Goal: Task Accomplishment & Management: Manage account settings

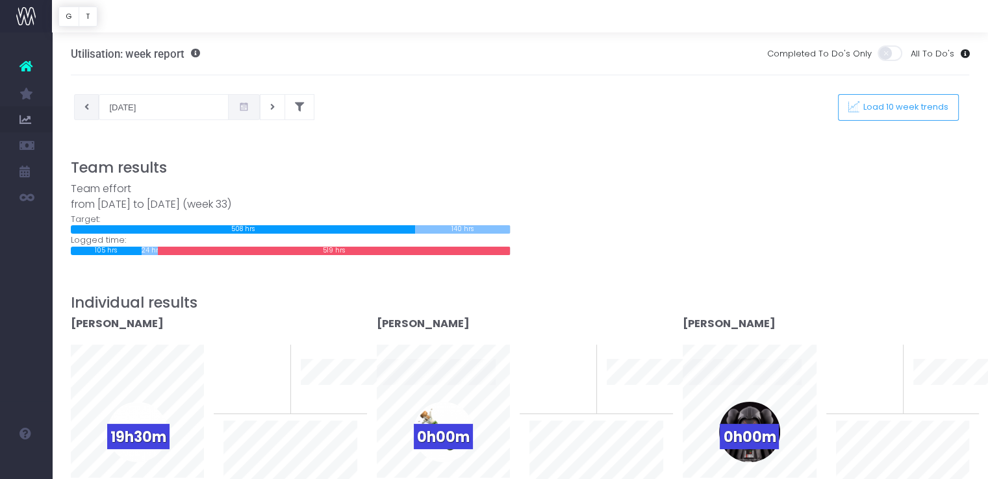
click at [90, 109] on button at bounding box center [86, 107] width 25 height 26
type input "06-08-2025"
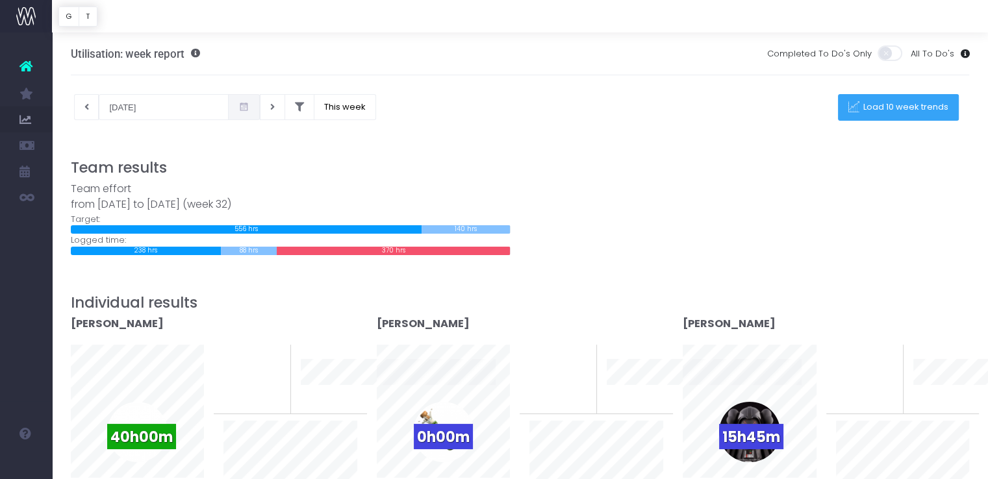
click at [902, 118] on button "Load 10 week trends" at bounding box center [898, 107] width 121 height 27
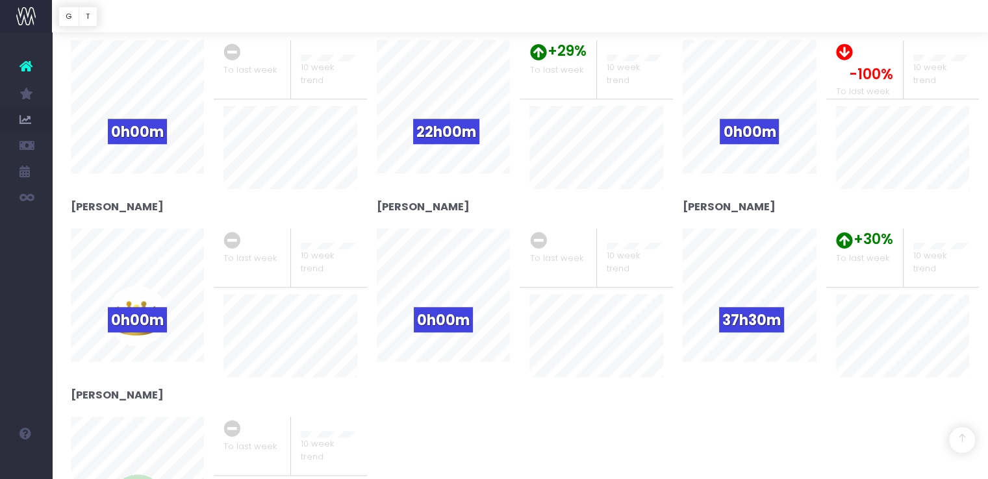
scroll to position [1060, 0]
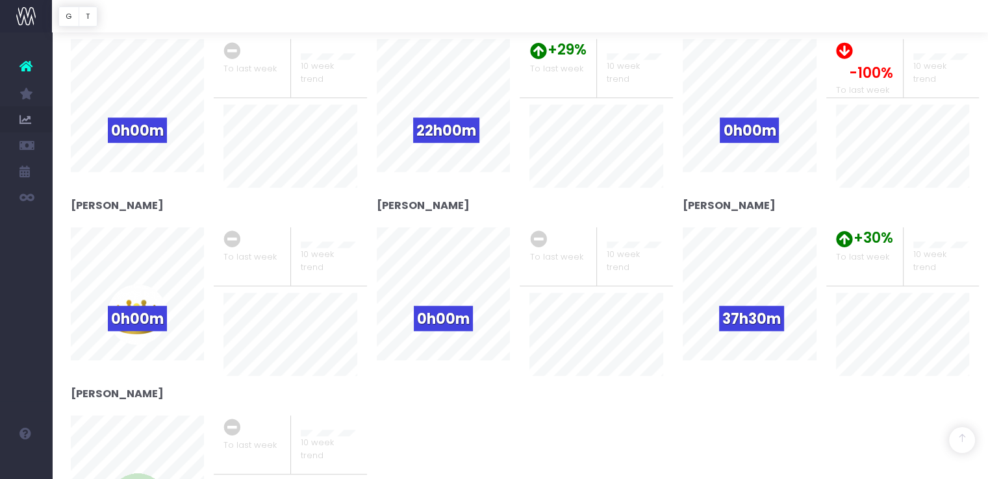
click at [872, 269] on div "+30% To last week" at bounding box center [864, 256] width 77 height 58
click at [859, 243] on span "+30%" at bounding box center [874, 237] width 40 height 21
click at [752, 290] on div "37h30m" at bounding box center [749, 315] width 60 height 60
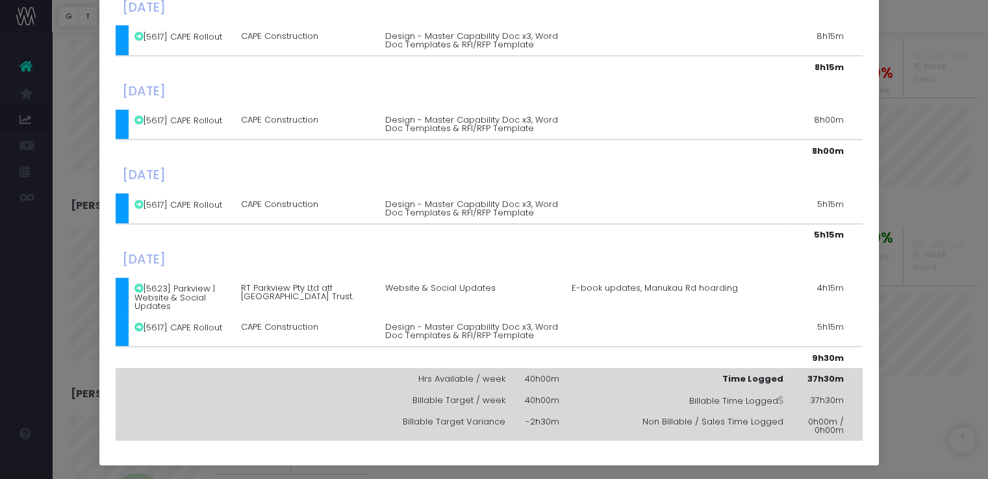
scroll to position [0, 0]
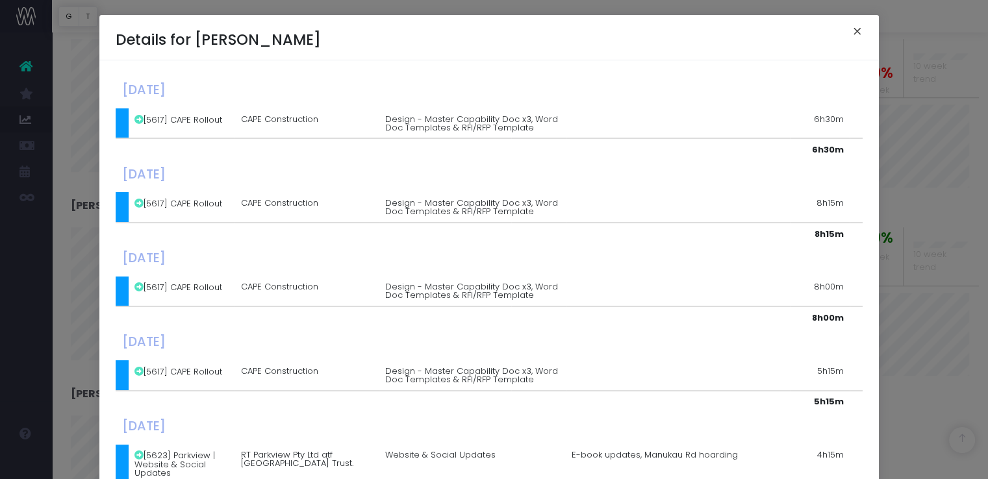
click at [849, 32] on button "×" at bounding box center [857, 33] width 27 height 21
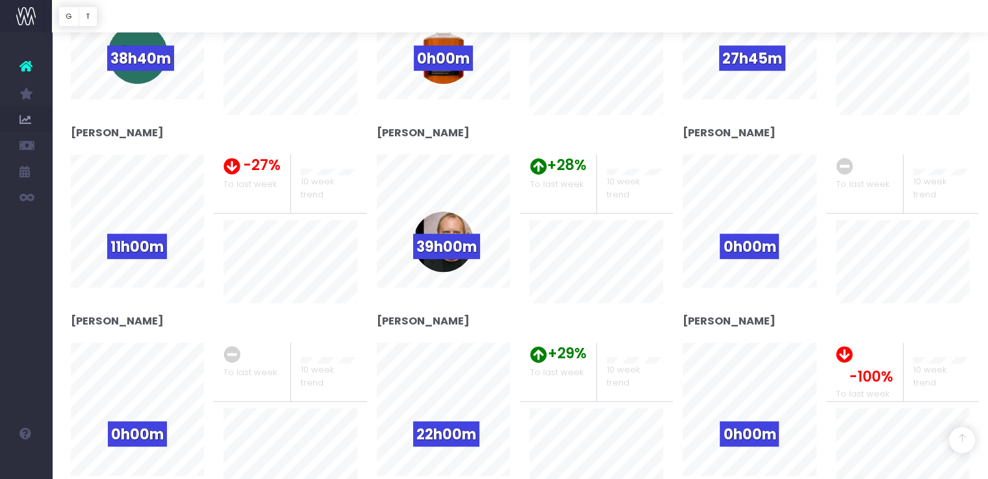
scroll to position [756, 0]
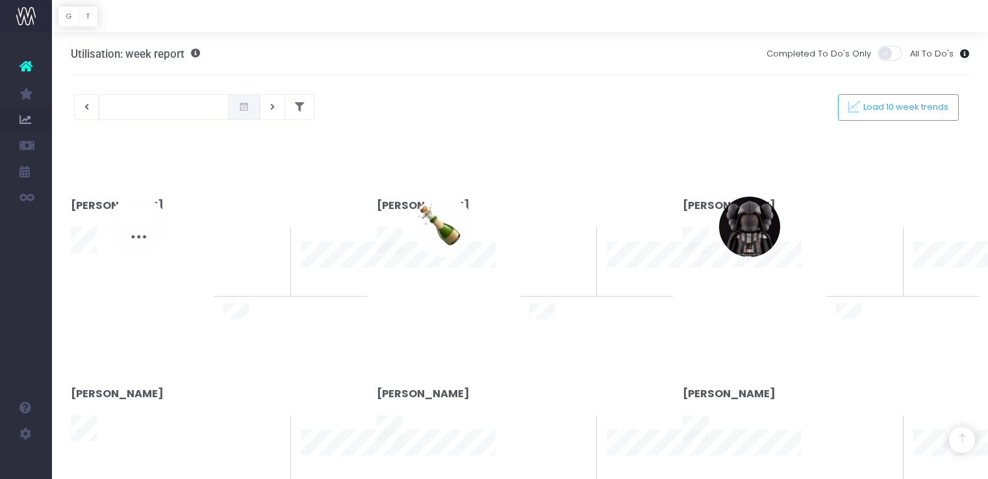
scroll to position [476, 0]
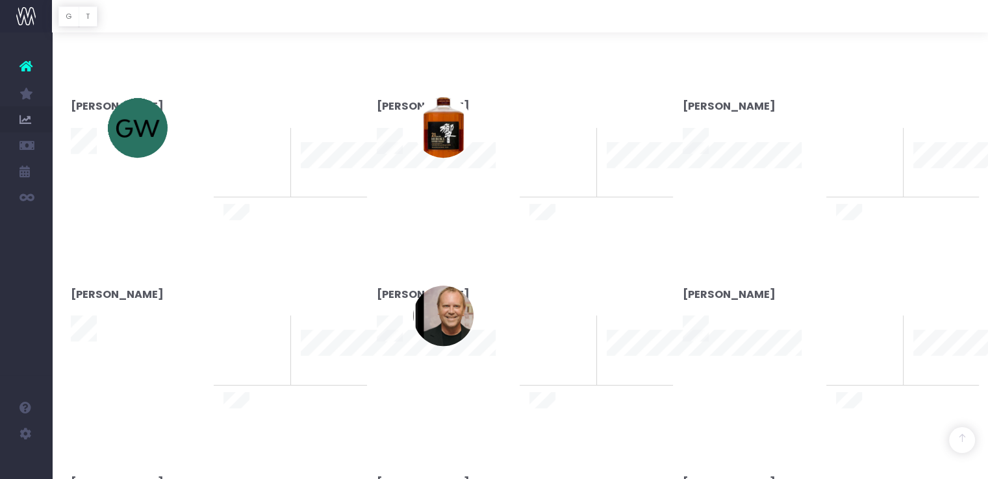
type input "13-08-2025"
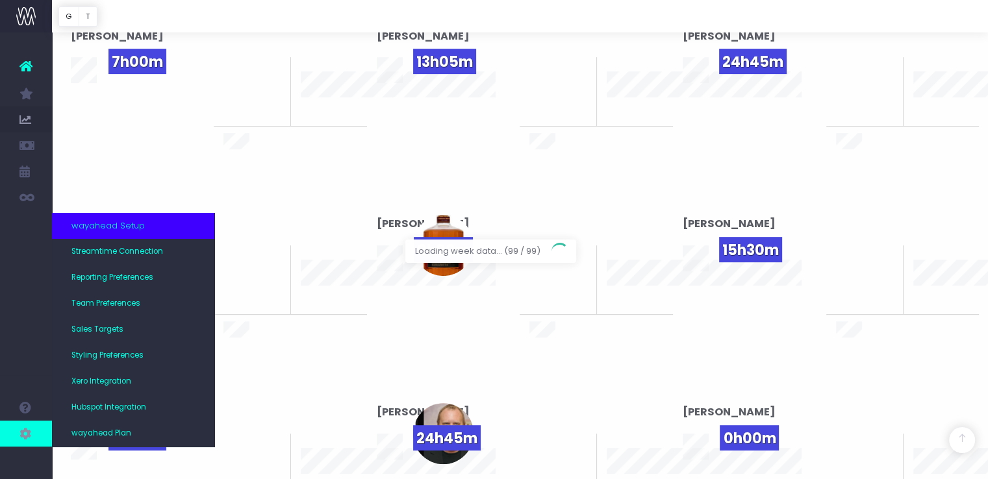
scroll to position [594, 0]
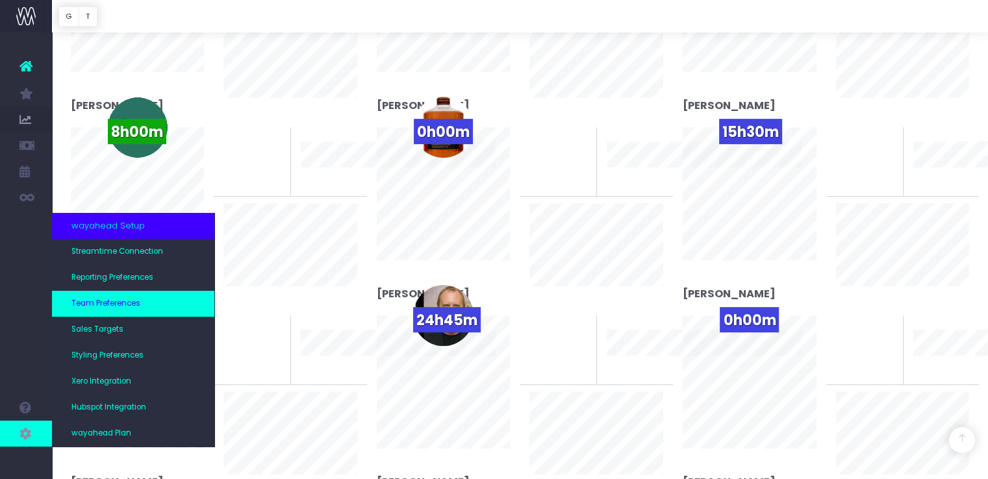
click at [120, 310] on link "Team Preferences" at bounding box center [133, 304] width 162 height 26
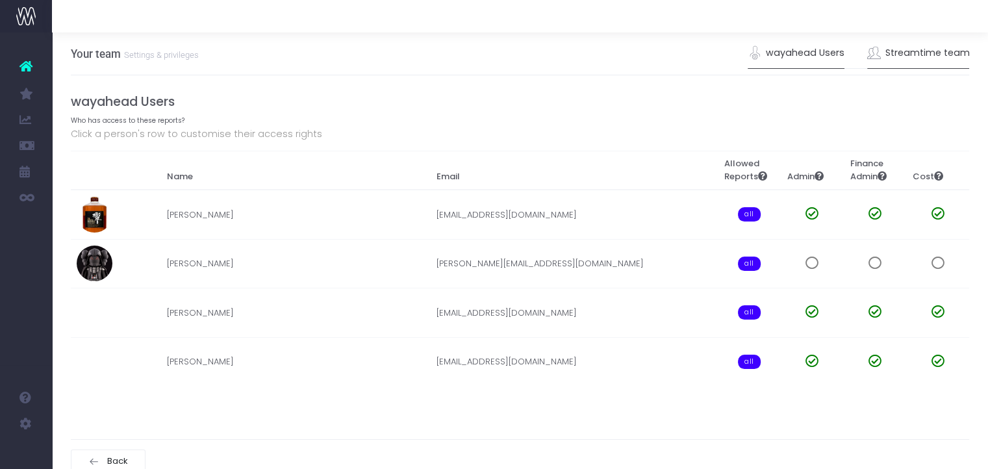
click at [943, 55] on link "Streamtime team" at bounding box center [918, 53] width 103 height 30
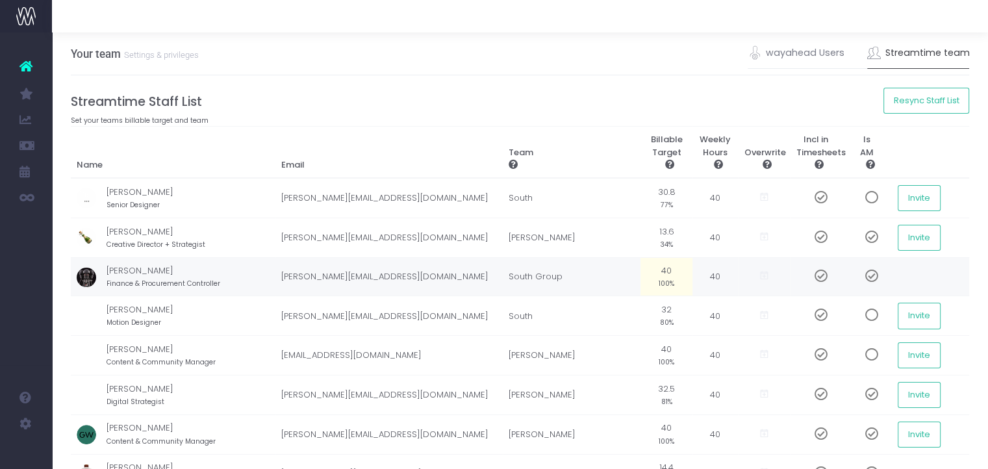
click at [821, 274] on span at bounding box center [816, 276] width 23 height 13
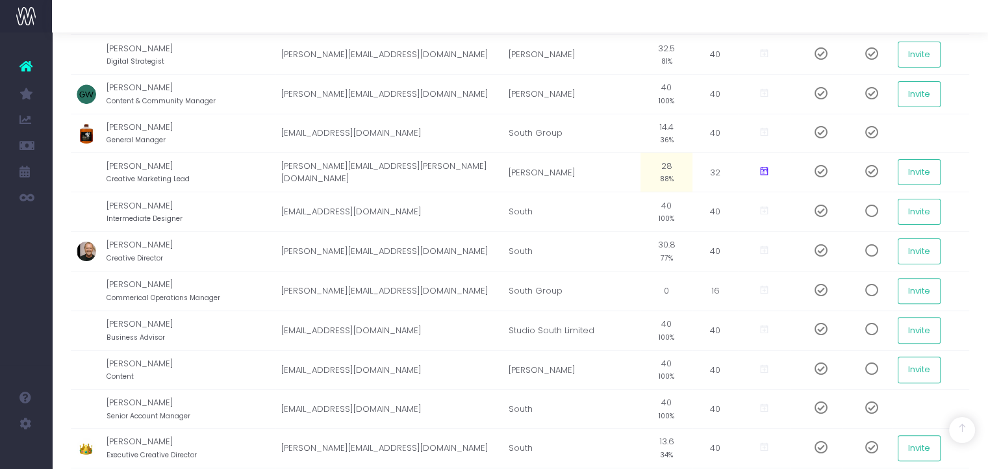
scroll to position [342, 0]
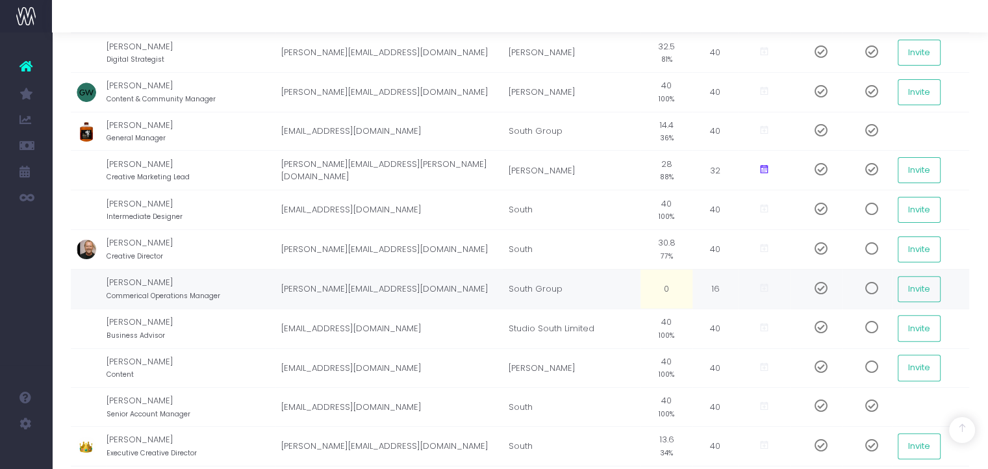
click at [819, 283] on span at bounding box center [816, 288] width 23 height 13
click at [819, 322] on span at bounding box center [816, 327] width 23 height 13
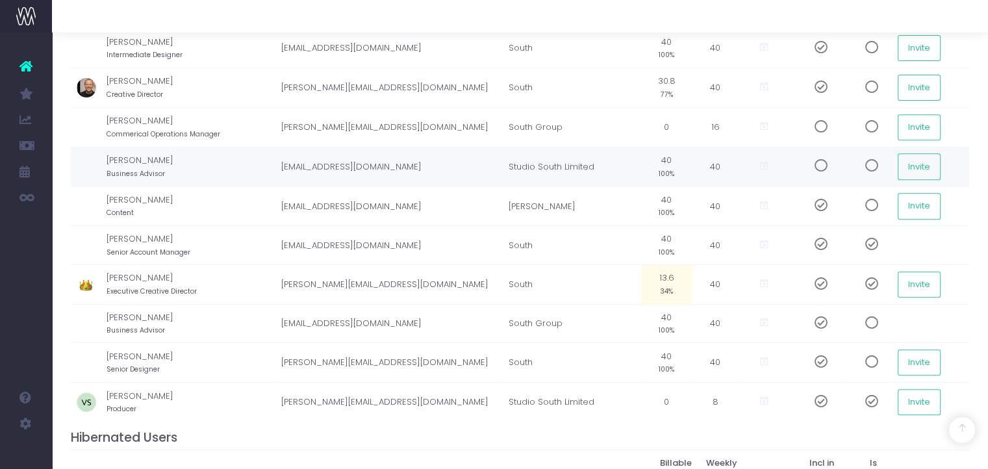
scroll to position [506, 0]
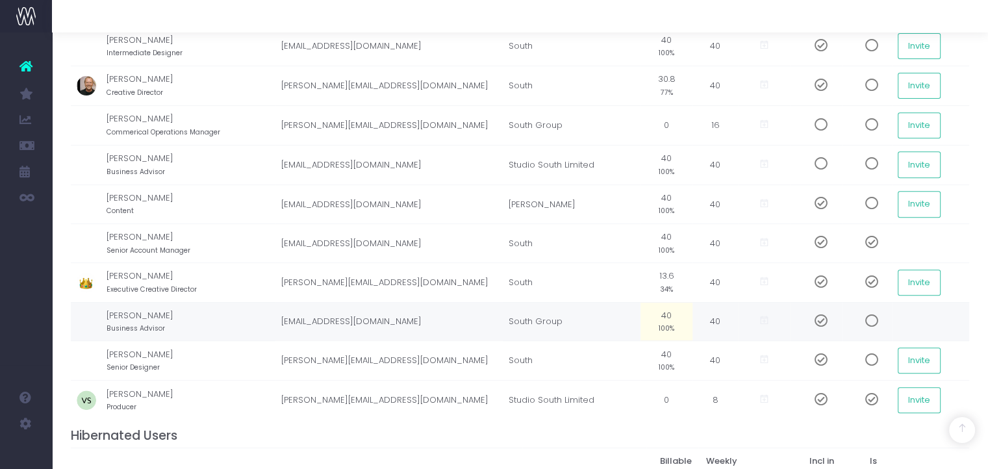
click at [822, 316] on span at bounding box center [816, 320] width 23 height 13
click at [660, 363] on small "100%" at bounding box center [667, 367] width 16 height 12
type input "34"
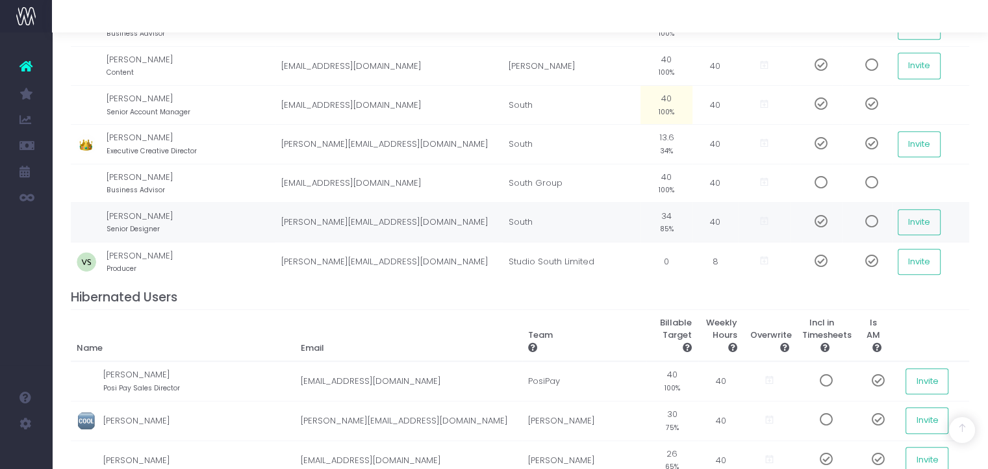
scroll to position [646, 0]
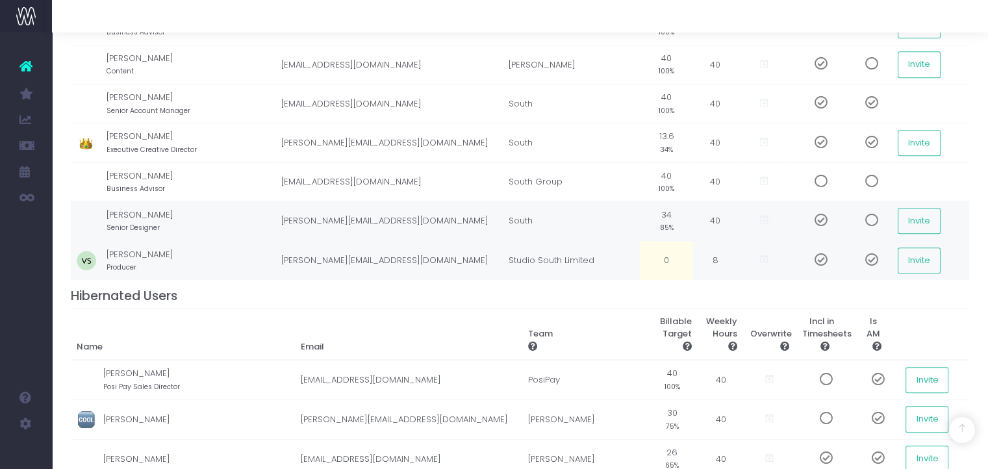
click at [669, 257] on td "0" at bounding box center [667, 260] width 52 height 39
type input "18"
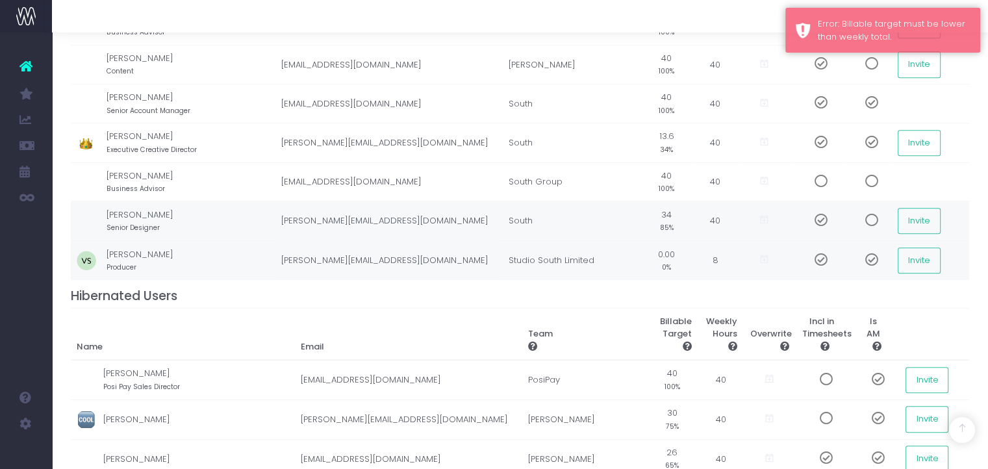
click at [712, 257] on td "8" at bounding box center [715, 260] width 45 height 39
click at [727, 250] on td "8" at bounding box center [715, 260] width 45 height 39
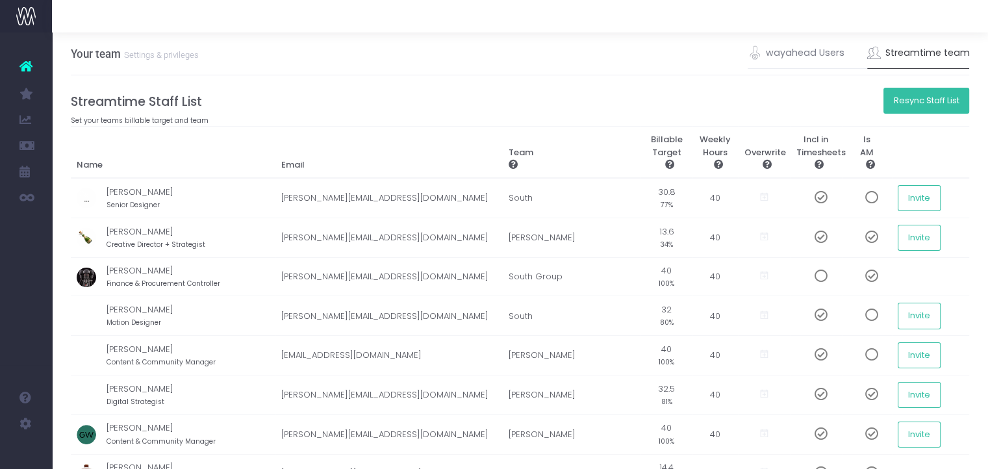
click at [938, 96] on button "Resync Staff List" at bounding box center [927, 101] width 86 height 26
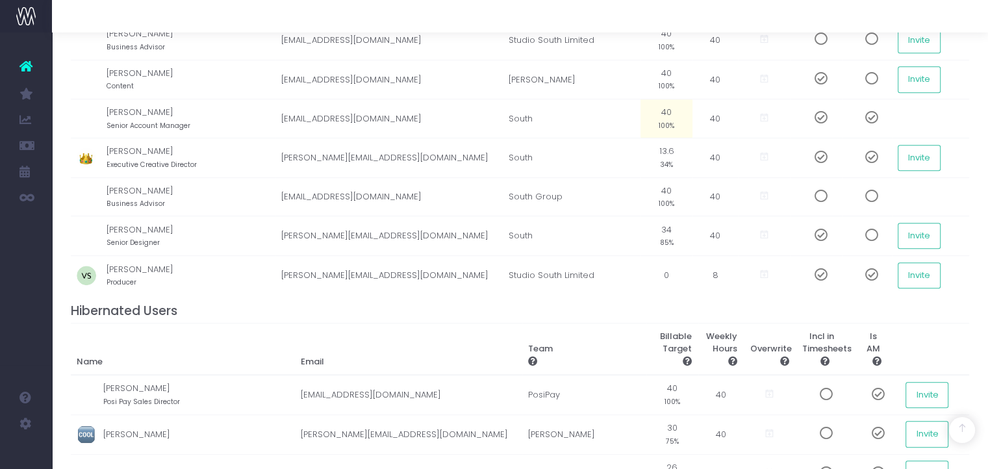
scroll to position [634, 0]
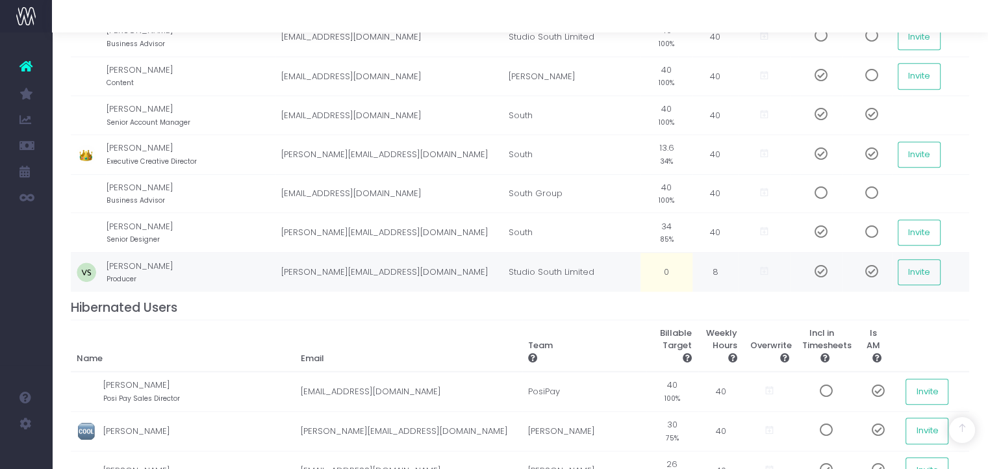
click at [713, 264] on td "8" at bounding box center [715, 272] width 45 height 39
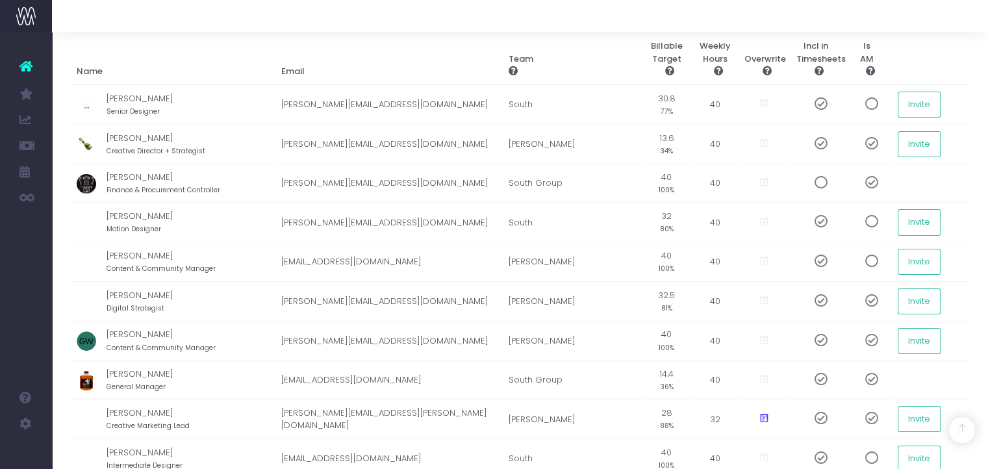
scroll to position [634, 0]
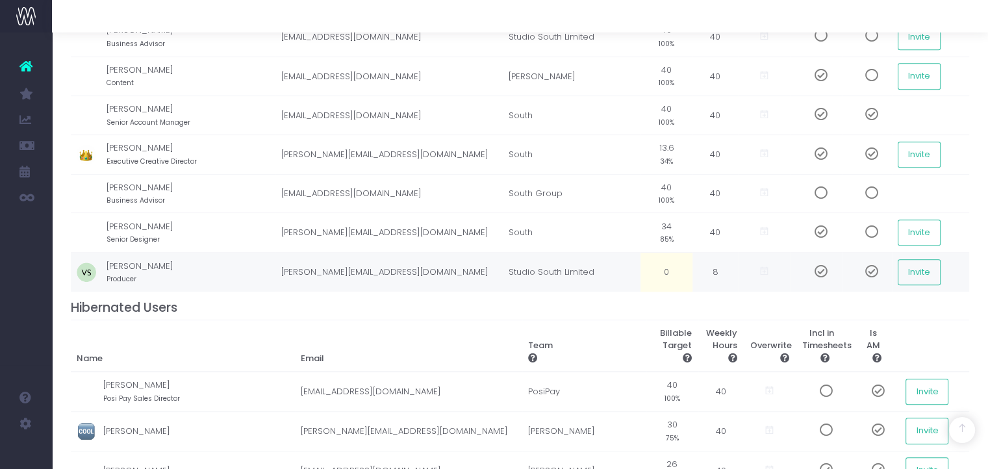
click at [713, 266] on td "8" at bounding box center [715, 272] width 45 height 39
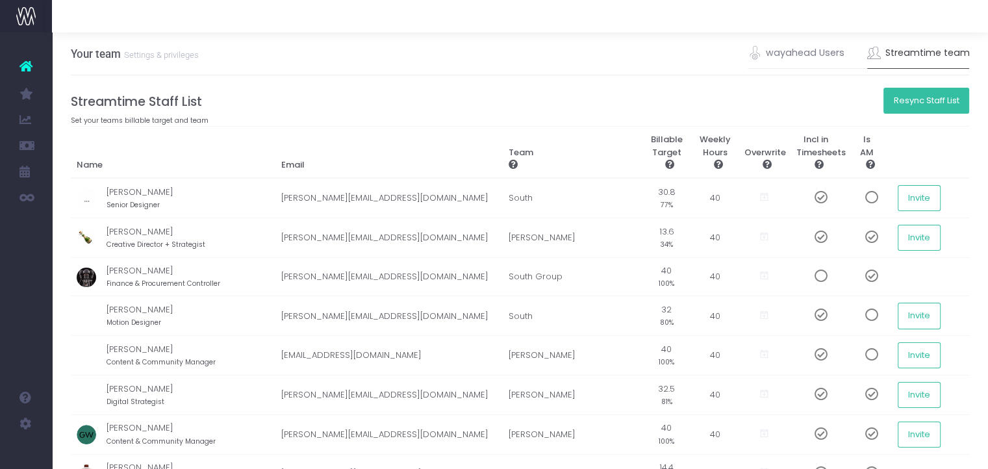
click at [933, 92] on button "Resync Staff List" at bounding box center [927, 101] width 86 height 26
click at [803, 62] on link "wayahead Users" at bounding box center [796, 53] width 97 height 30
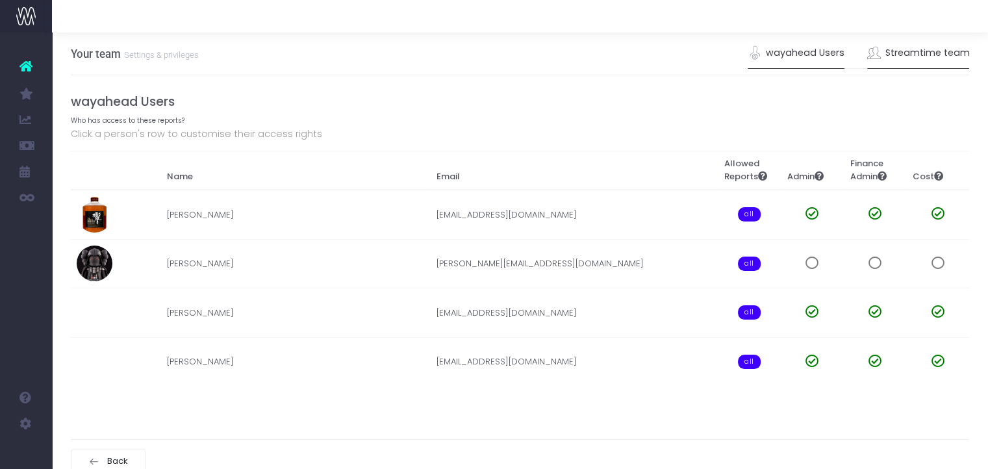
click at [926, 45] on link "Streamtime team" at bounding box center [918, 53] width 103 height 30
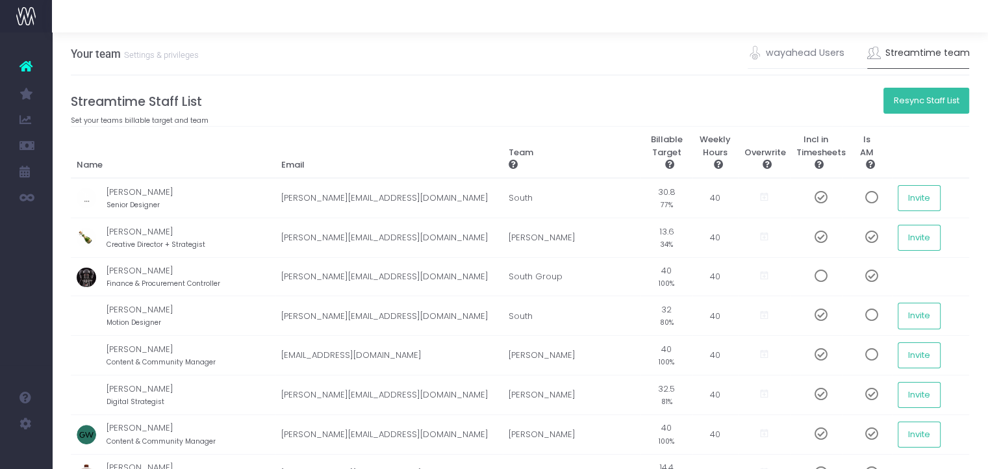
click at [933, 107] on button "Resync Staff List" at bounding box center [927, 101] width 86 height 26
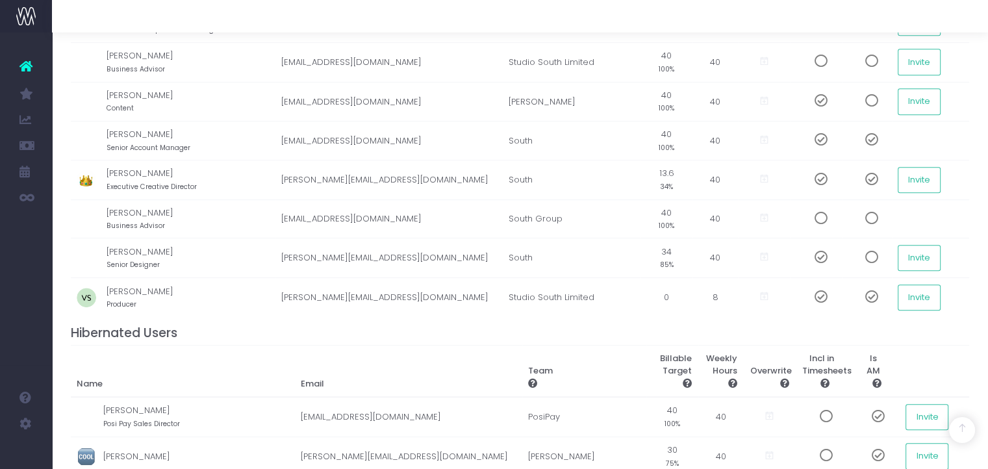
scroll to position [604, 0]
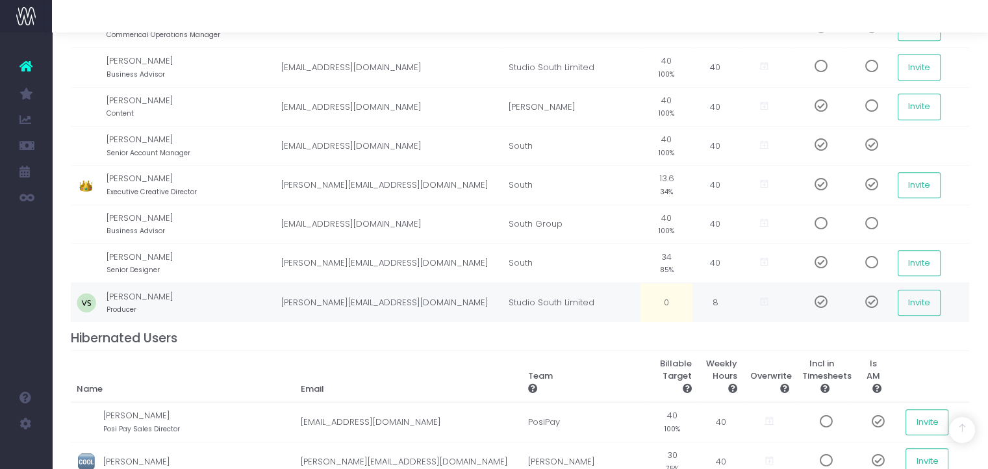
click at [761, 296] on icon at bounding box center [764, 301] width 11 height 11
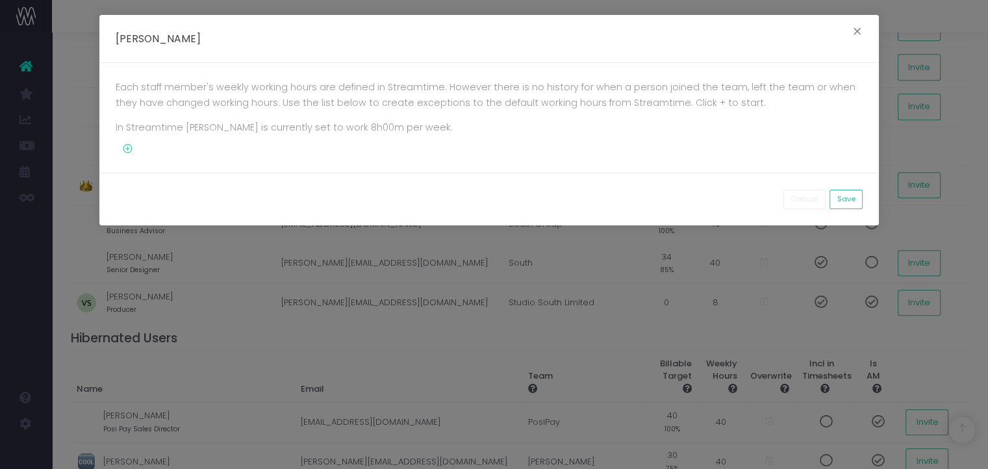
click at [130, 151] on icon at bounding box center [125, 149] width 18 height 11
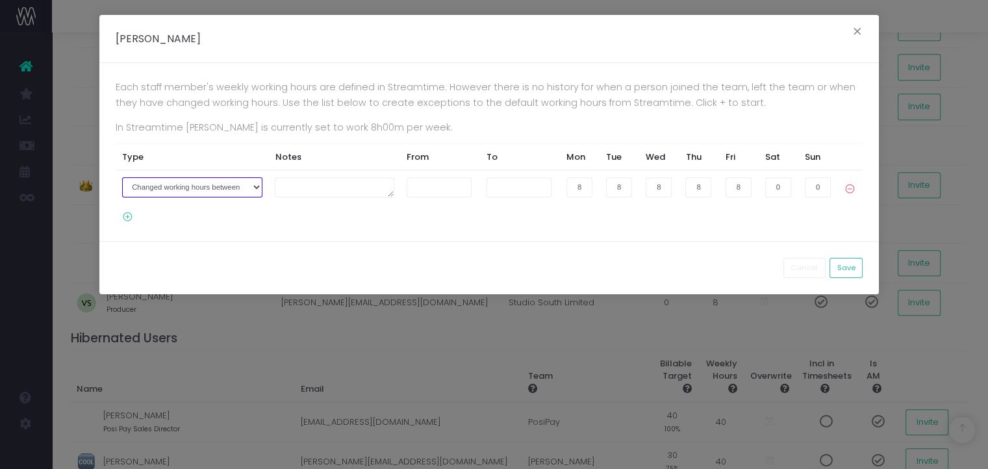
click at [259, 186] on select "Joined the company on Left the company on Changed working hours between" at bounding box center [192, 187] width 140 height 20
click at [288, 233] on div "Each staff member's weekly working hours are defined in Streamtime. However the…" at bounding box center [489, 152] width 780 height 178
click at [428, 189] on input "text" at bounding box center [439, 187] width 65 height 20
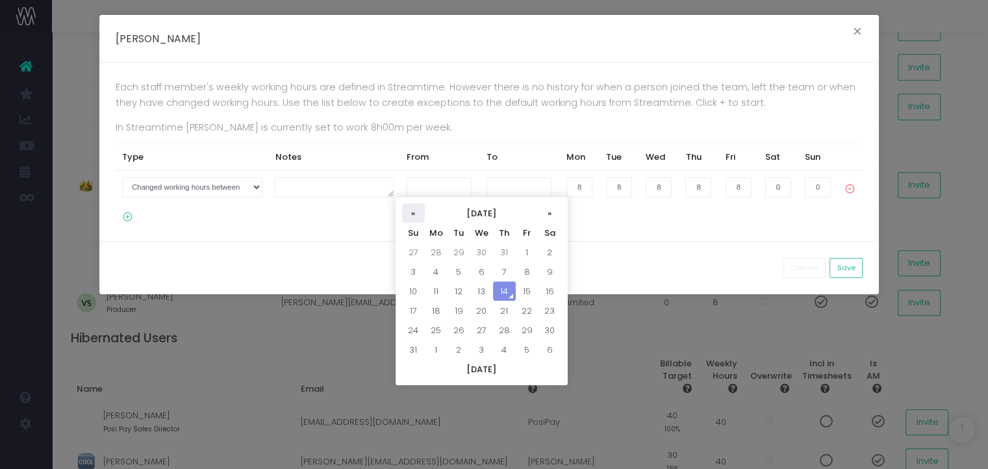
click at [413, 209] on th "«" at bounding box center [413, 212] width 23 height 19
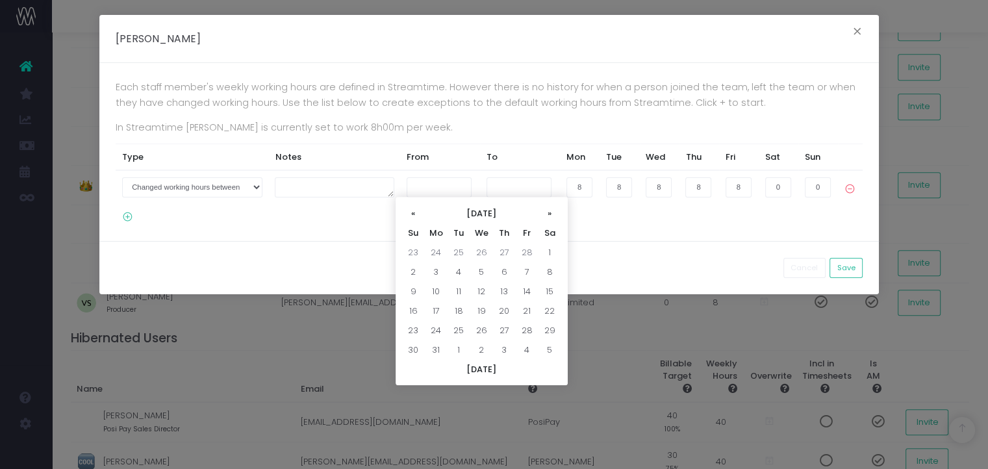
click at [413, 209] on th "«" at bounding box center [413, 212] width 23 height 19
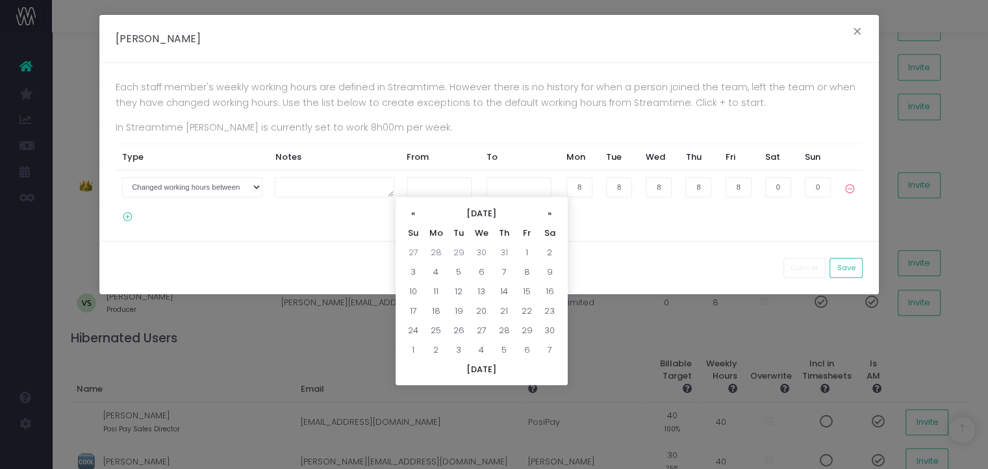
click at [413, 209] on th "«" at bounding box center [413, 212] width 23 height 19
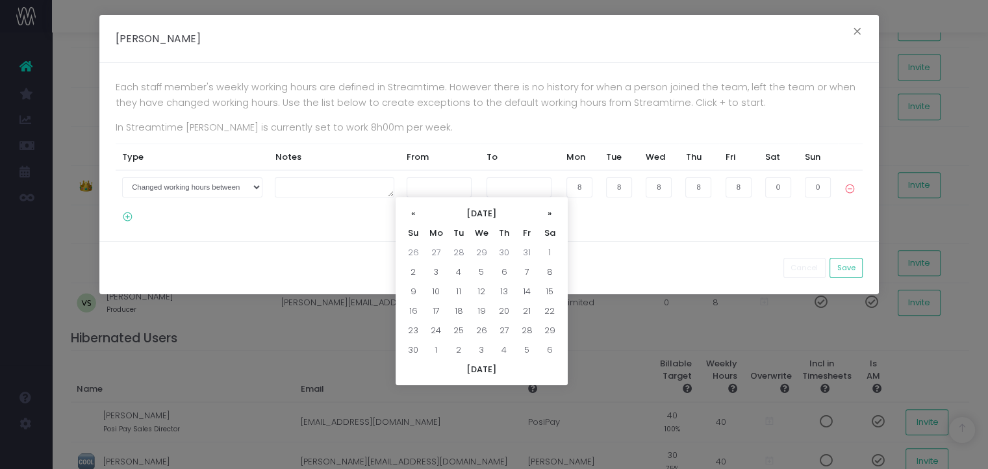
click at [413, 209] on th "«" at bounding box center [413, 212] width 23 height 19
click at [439, 350] on td "1" at bounding box center [436, 349] width 23 height 19
type input "[DATE]"
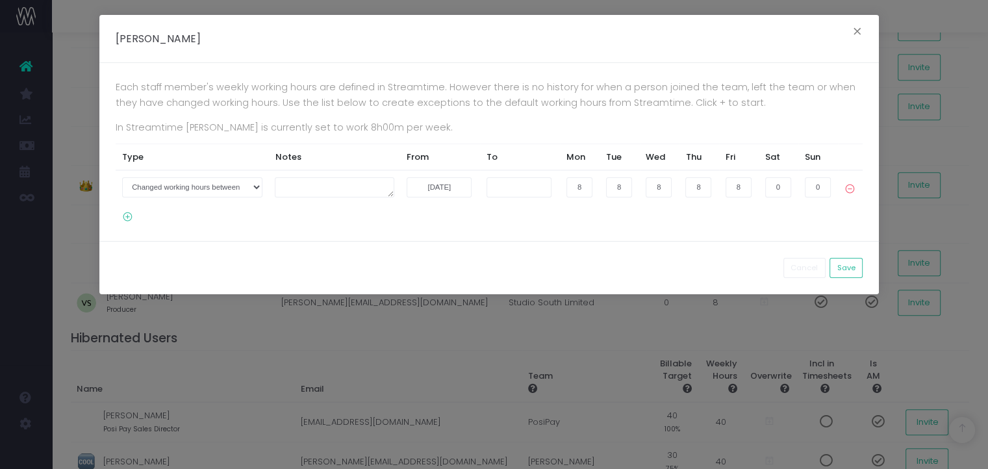
click at [506, 200] on td at bounding box center [520, 186] width 80 height 33
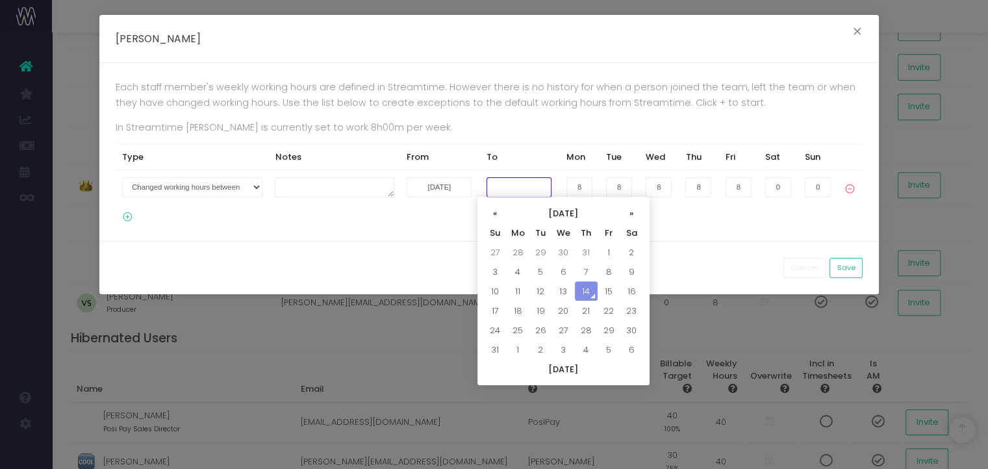
click at [507, 192] on input "text" at bounding box center [519, 187] width 65 height 20
click at [628, 211] on th "»" at bounding box center [631, 212] width 23 height 19
click at [611, 328] on td "31" at bounding box center [609, 329] width 23 height 19
type input "[DATE]"
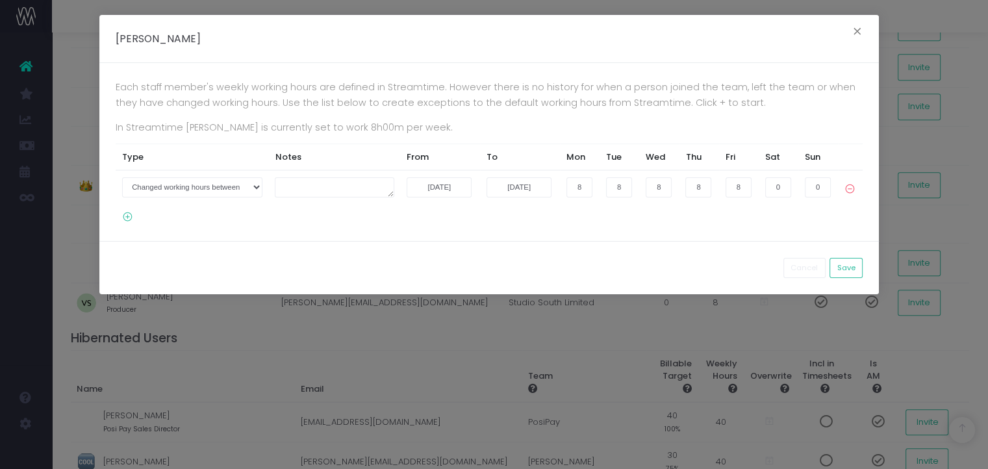
click at [613, 233] on div "Each staff member's weekly working hours are defined in Streamtime. However the…" at bounding box center [489, 152] width 780 height 178
click at [855, 265] on button "Save" at bounding box center [846, 268] width 33 height 20
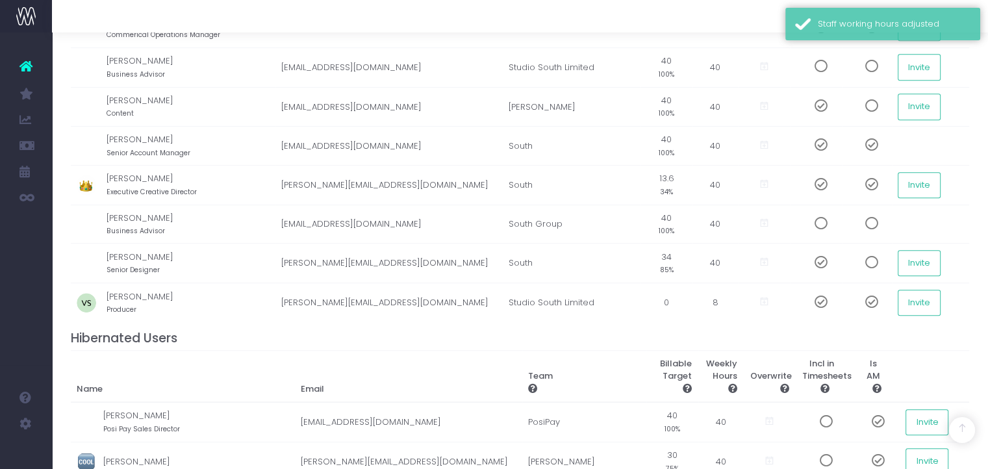
click at [611, 333] on h4 "Hibernated Users" at bounding box center [520, 338] width 899 height 15
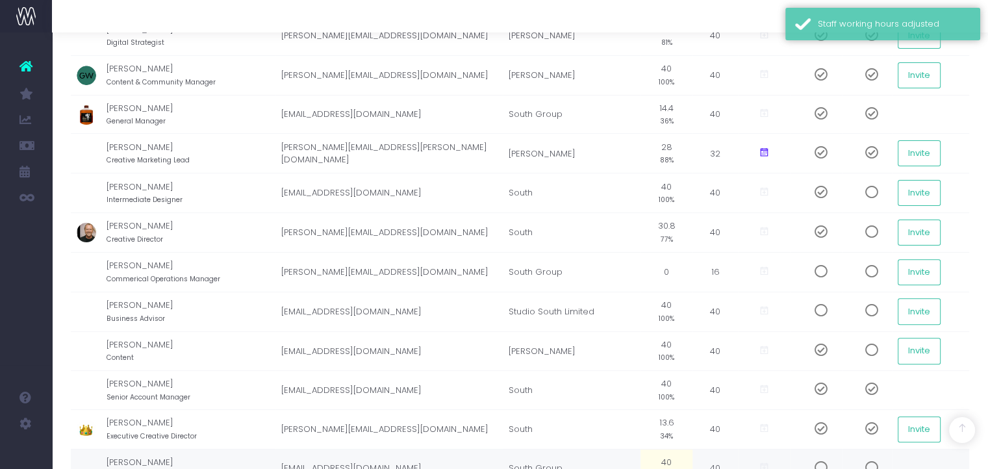
scroll to position [354, 0]
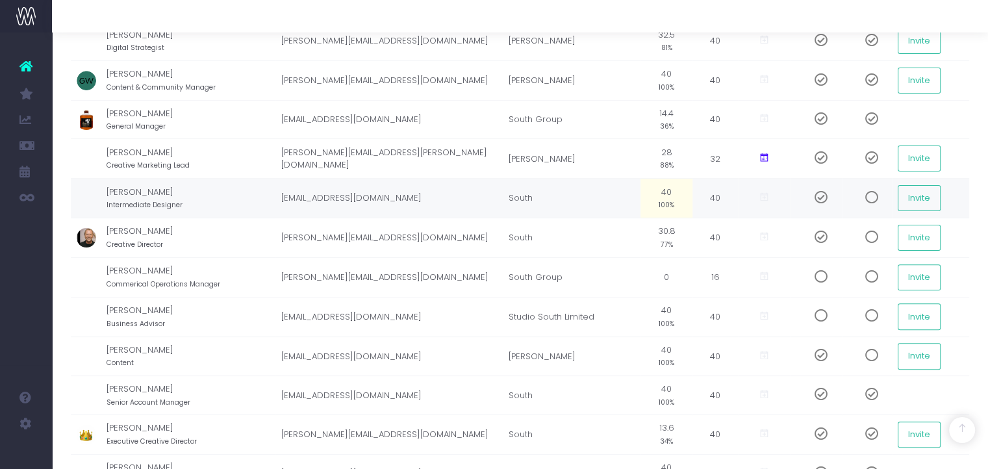
click at [665, 198] on small "100%" at bounding box center [667, 204] width 16 height 12
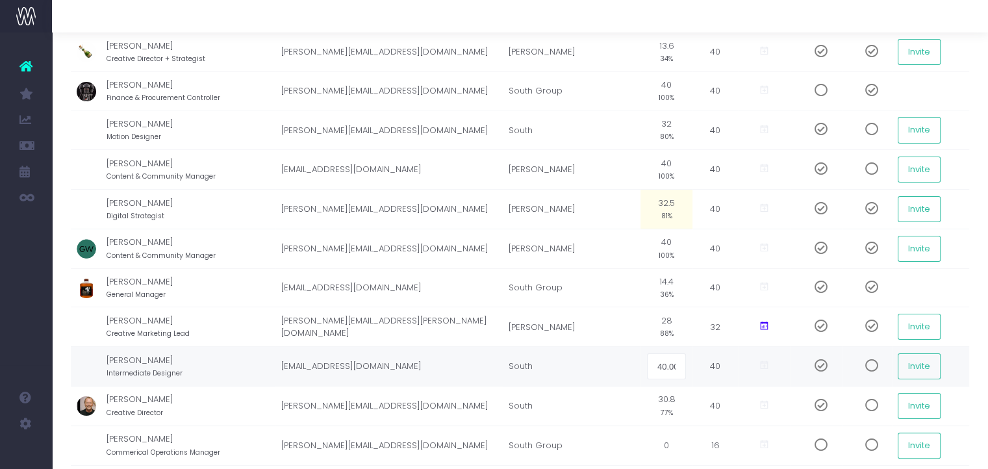
scroll to position [186, 0]
type input "34"
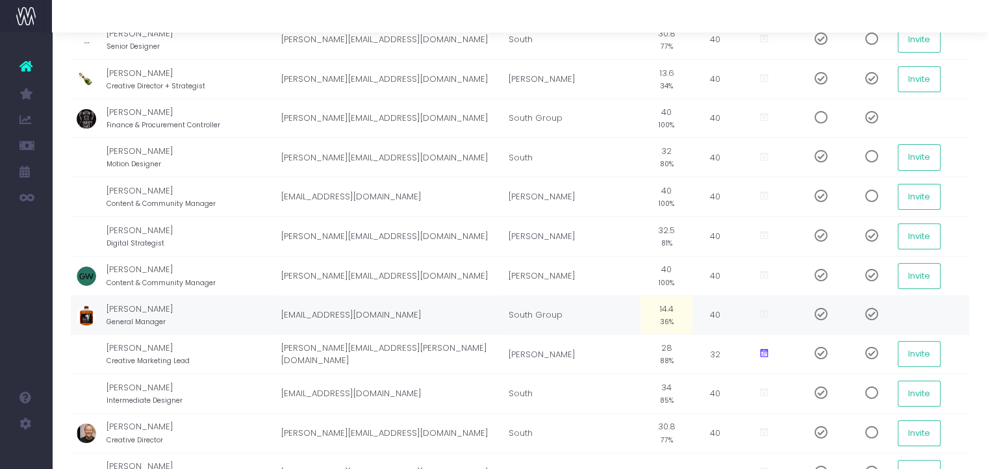
scroll to position [154, 0]
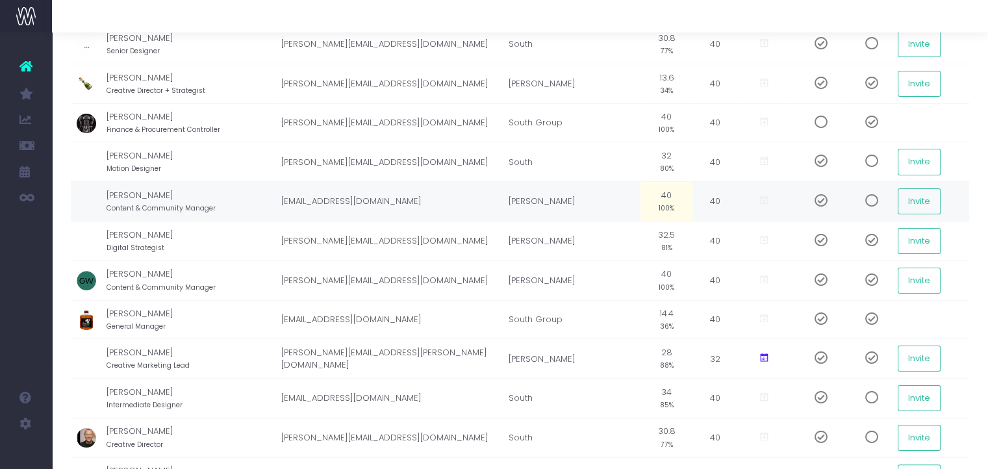
click at [665, 188] on td "40 100%" at bounding box center [667, 202] width 52 height 40
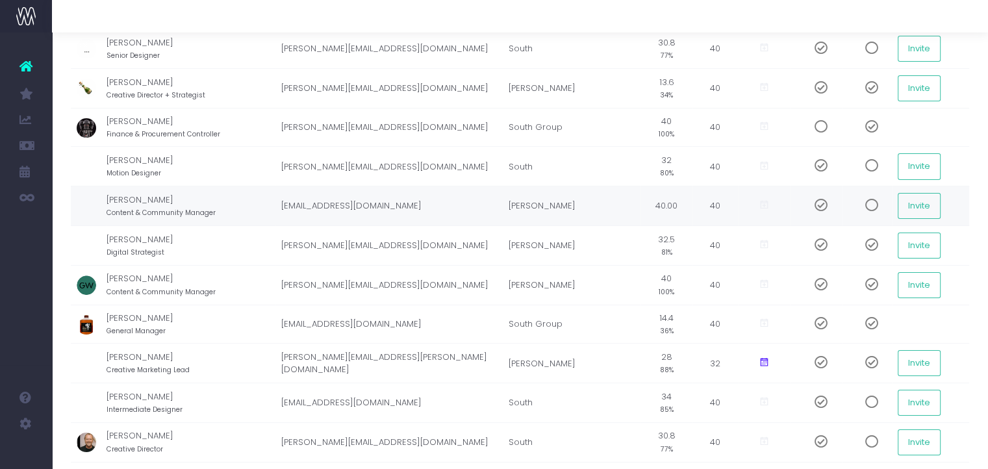
scroll to position [149, 0]
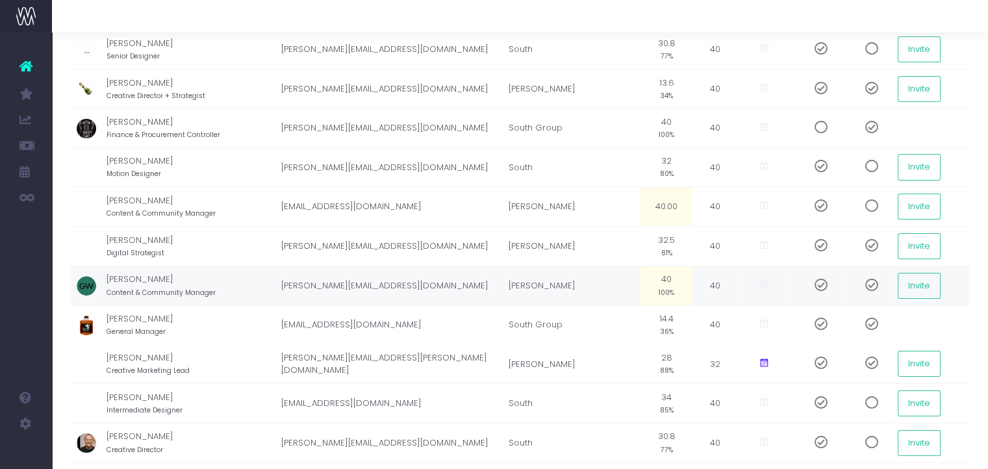
click at [660, 279] on td "40 100%" at bounding box center [667, 286] width 52 height 40
click at [660, 279] on input "40.00" at bounding box center [667, 286] width 40 height 26
type input "28"
click at [660, 279] on td "28 70%" at bounding box center [667, 286] width 52 height 40
click at [660, 279] on input "28" at bounding box center [667, 286] width 40 height 26
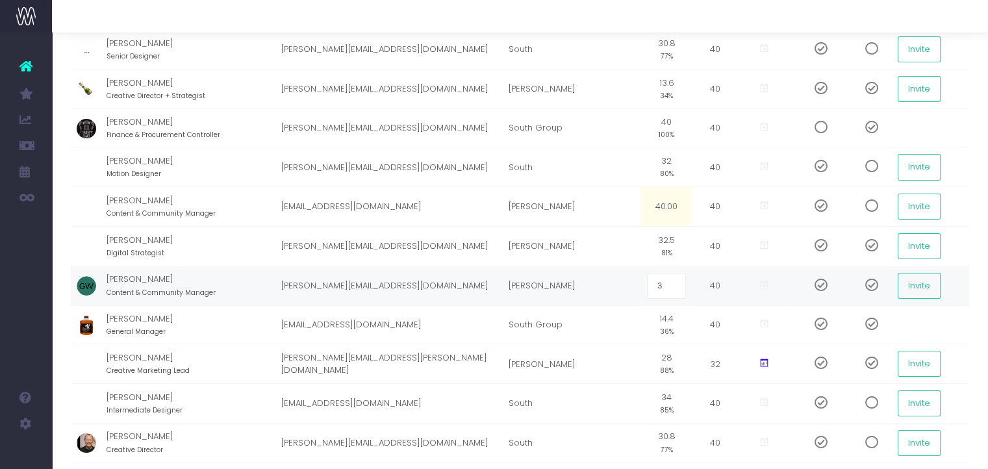
type input "32"
click at [673, 209] on td "40.00" at bounding box center [667, 207] width 52 height 40
click at [673, 209] on input "40.00" at bounding box center [667, 207] width 40 height 26
type input "32"
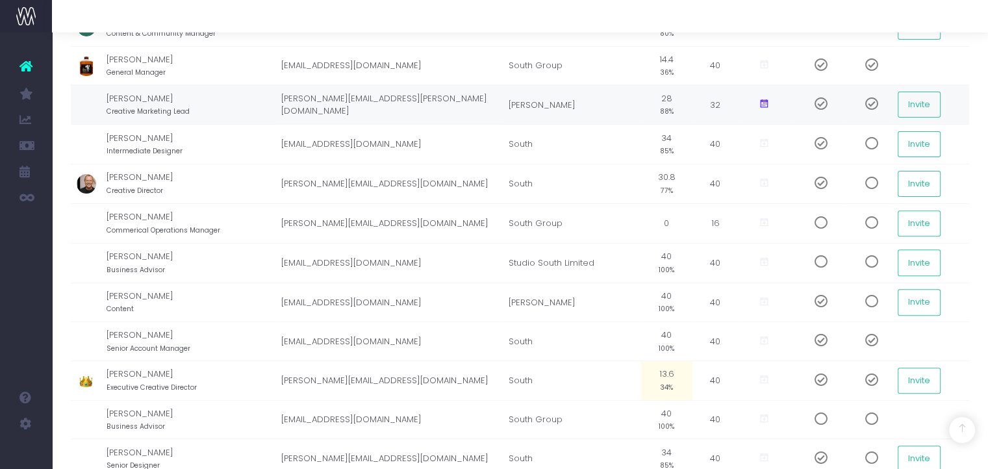
scroll to position [408, 0]
click at [670, 166] on td "30.8 77%" at bounding box center [667, 184] width 52 height 40
click at [612, 227] on td "South Group" at bounding box center [572, 223] width 138 height 40
click at [670, 342] on small "100%" at bounding box center [667, 348] width 16 height 12
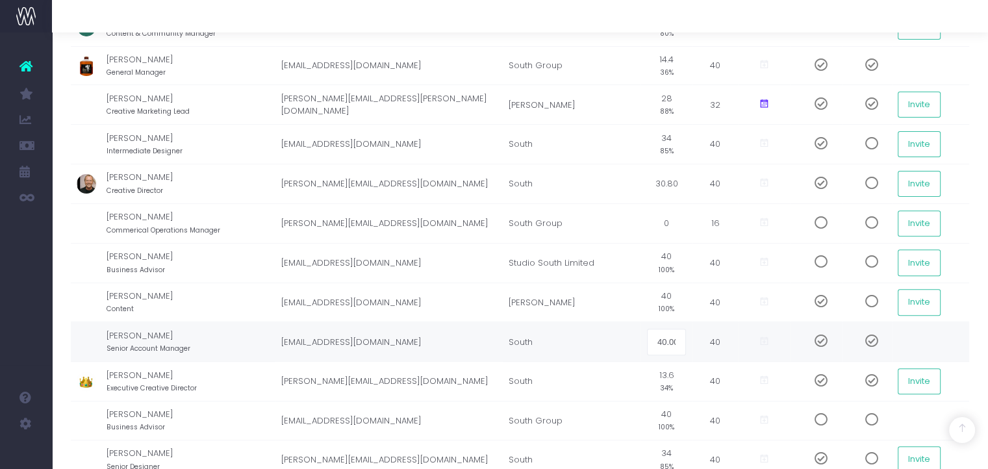
click at [670, 336] on input "40.00" at bounding box center [667, 342] width 40 height 26
type input "60%"
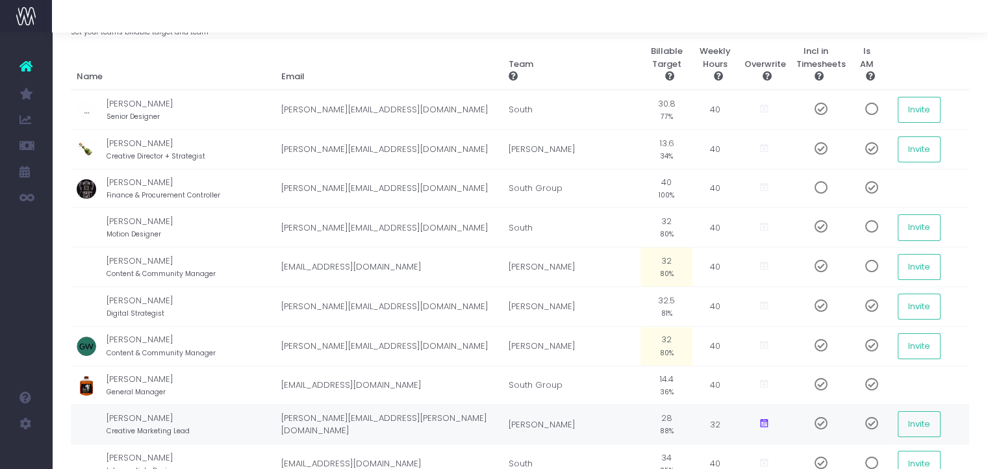
scroll to position [74, 0]
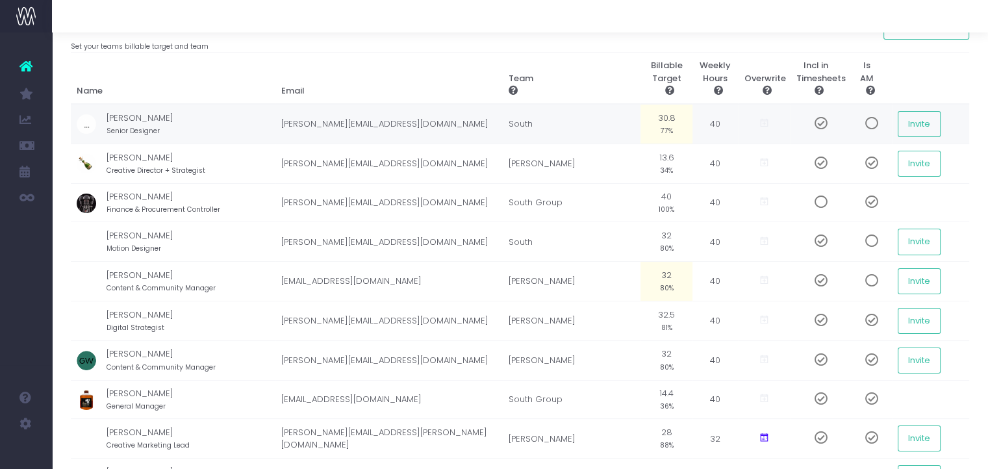
click at [670, 119] on td "30.8 77%" at bounding box center [667, 124] width 52 height 40
type input "32"
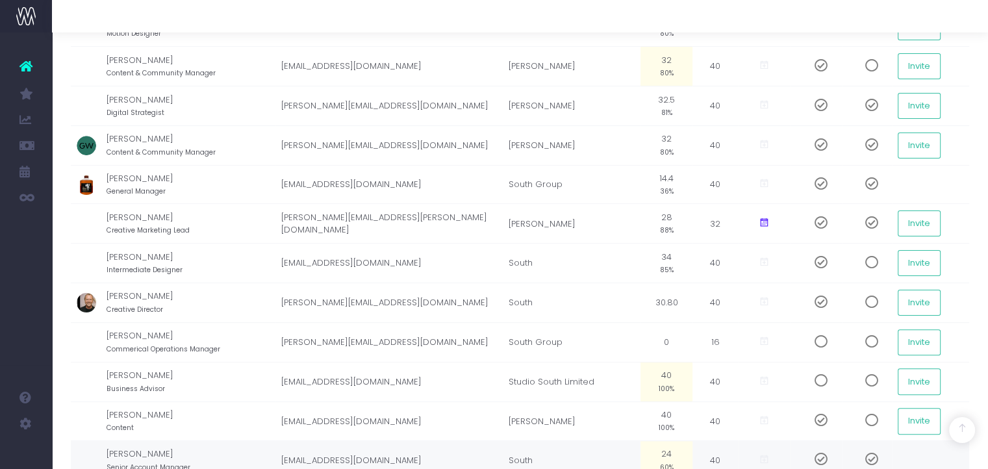
scroll to position [0, 0]
